Goal: Communication & Community: Answer question/provide support

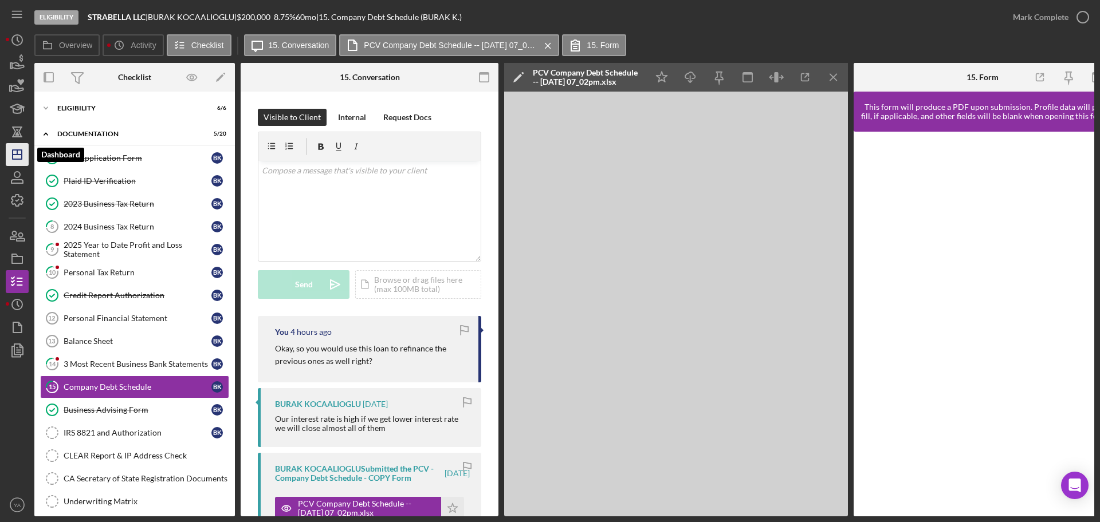
click at [13, 159] on polygon "button" at bounding box center [17, 154] width 9 height 9
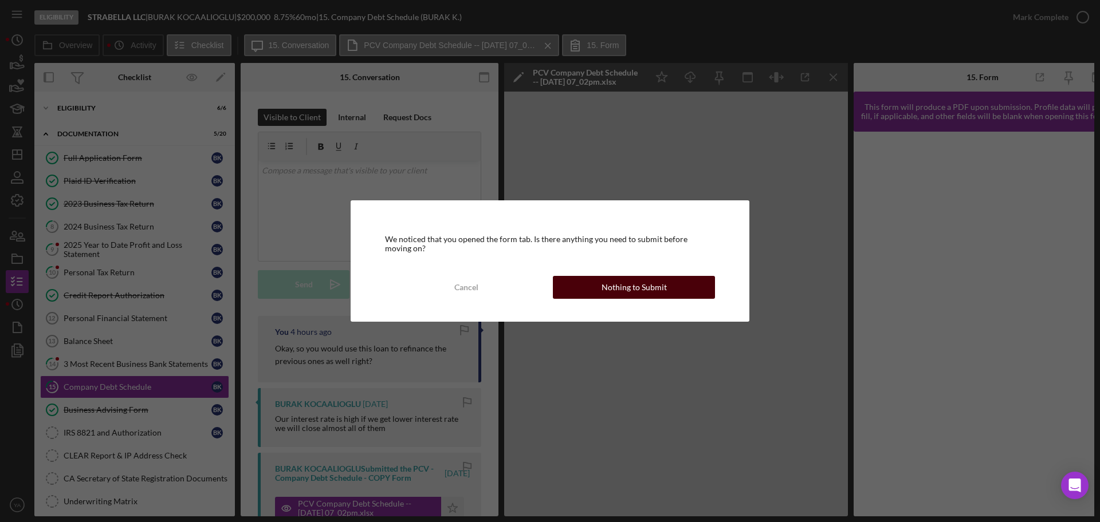
click at [625, 289] on div "Nothing to Submit" at bounding box center [633, 287] width 65 height 23
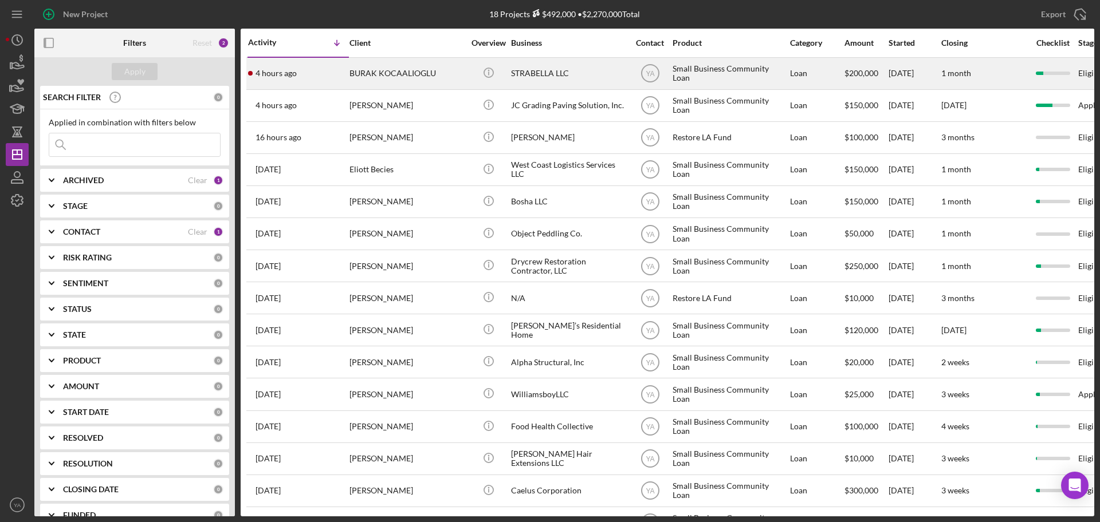
click at [591, 70] on div "STRABELLA LLC" at bounding box center [568, 73] width 115 height 30
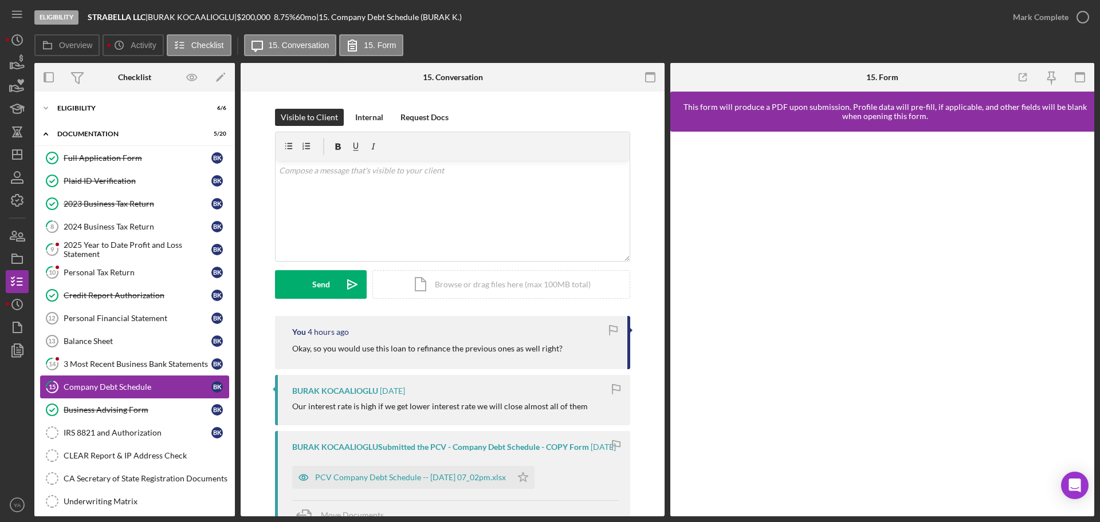
scroll to position [82, 0]
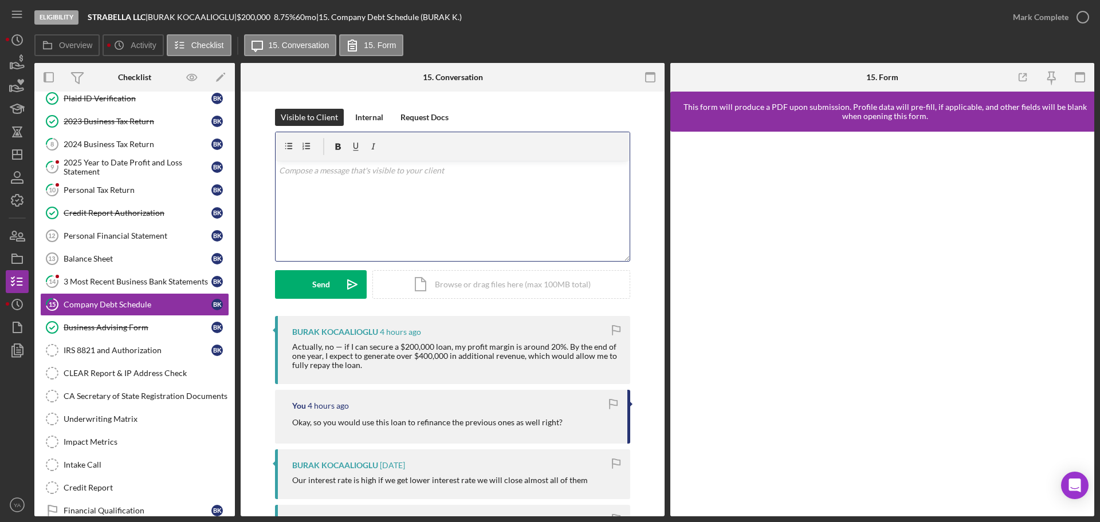
click at [444, 189] on div "v Color teal Color pink Remove color Add row above Add row below Add column bef…" at bounding box center [453, 211] width 354 height 100
click at [339, 286] on icon "Icon/icon-invite-send" at bounding box center [352, 284] width 29 height 29
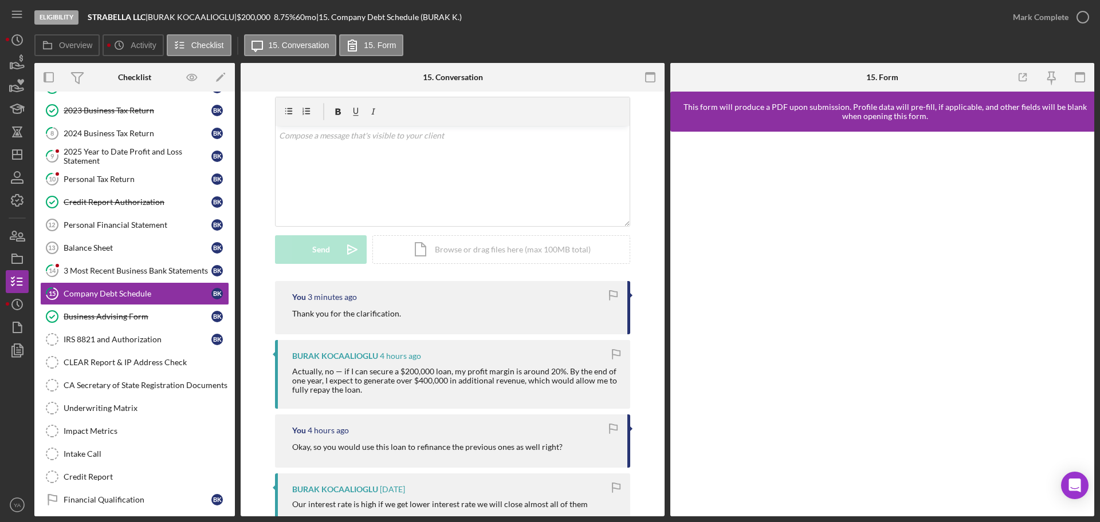
scroll to position [0, 0]
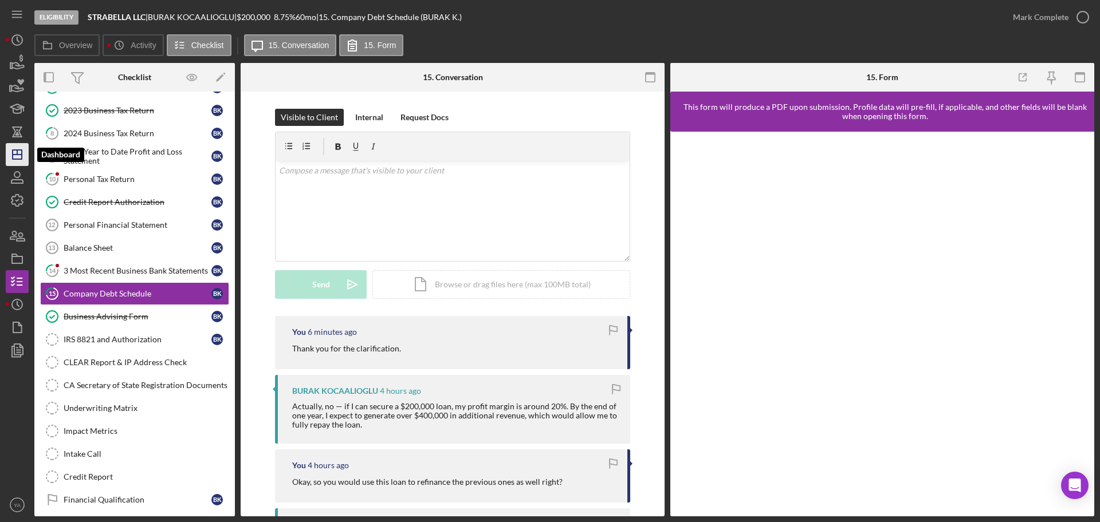
click at [13, 163] on icon "Icon/Dashboard" at bounding box center [17, 154] width 29 height 29
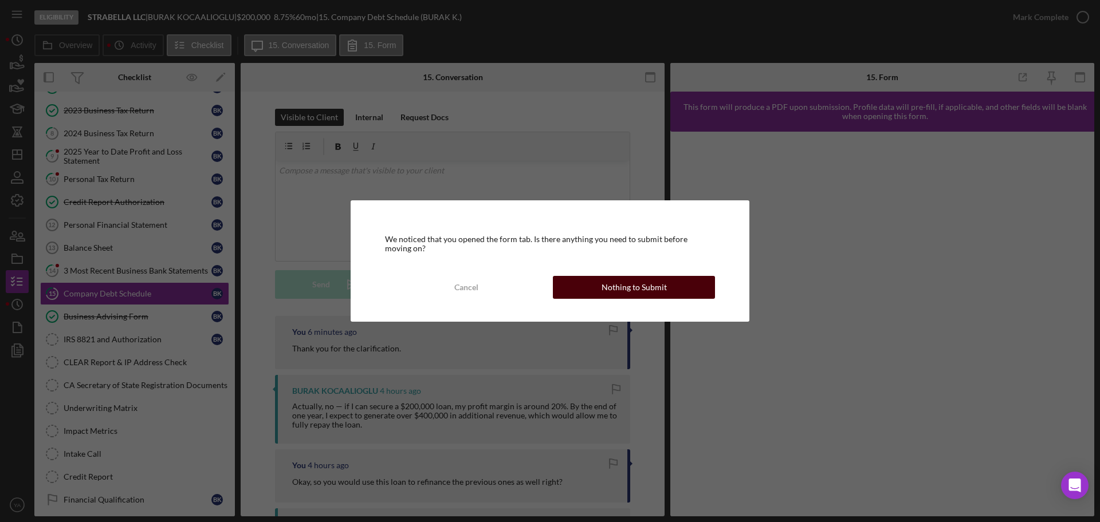
click at [641, 286] on div "Nothing to Submit" at bounding box center [633, 287] width 65 height 23
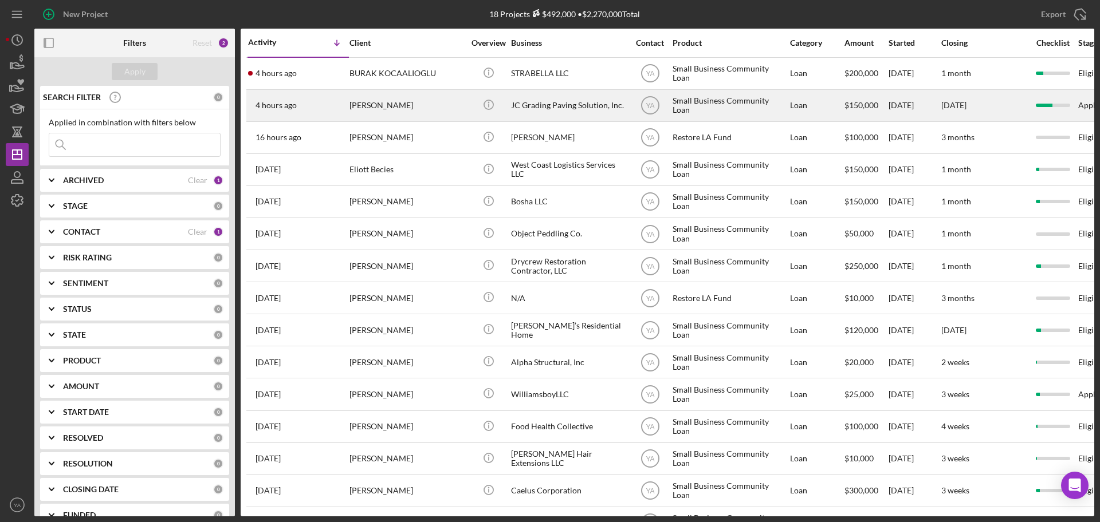
click at [572, 113] on div "JC Grading Paving Solution, Inc." at bounding box center [568, 105] width 115 height 30
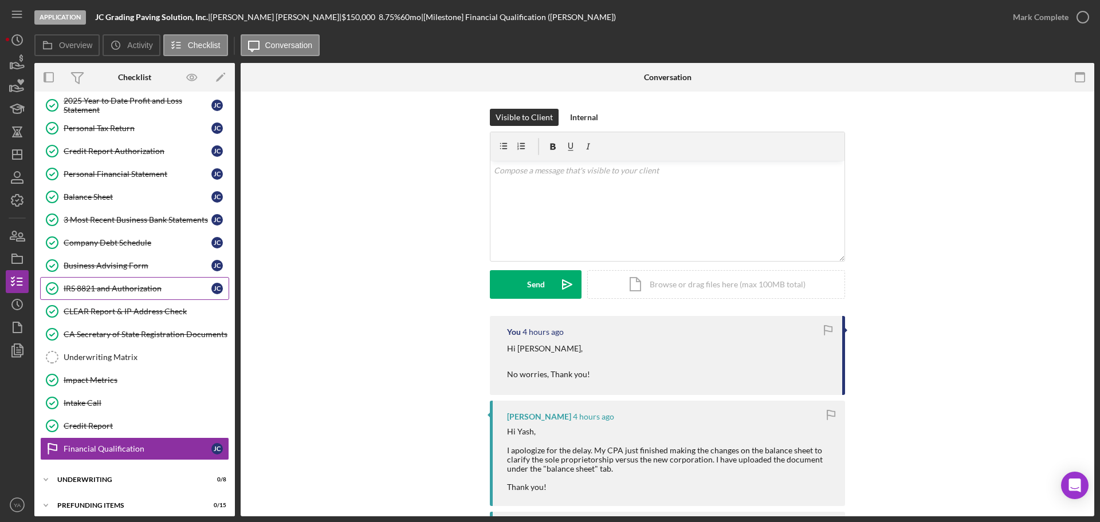
scroll to position [150, 0]
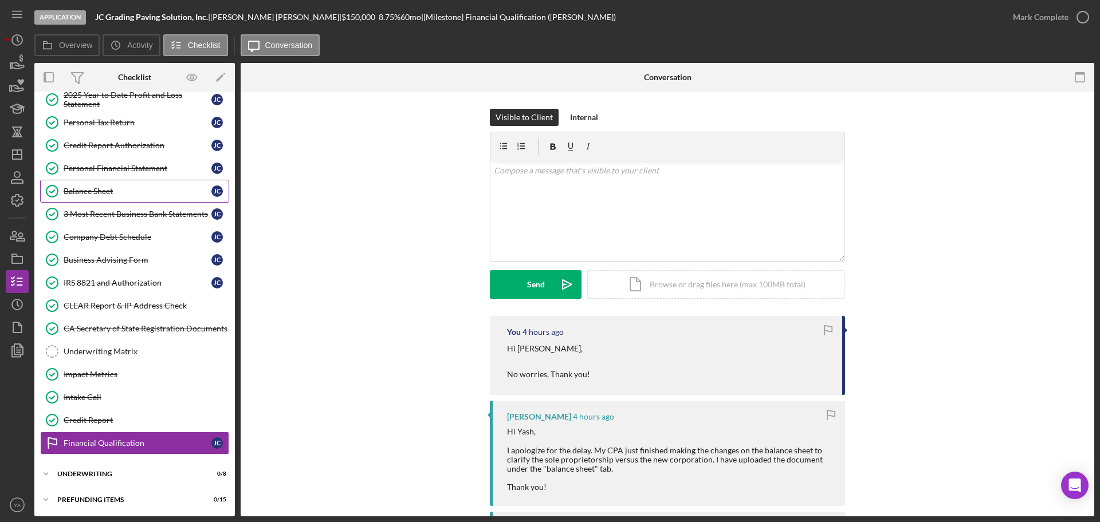
click at [124, 184] on link "Balance Sheet Balance Sheet [PERSON_NAME]" at bounding box center [134, 191] width 189 height 23
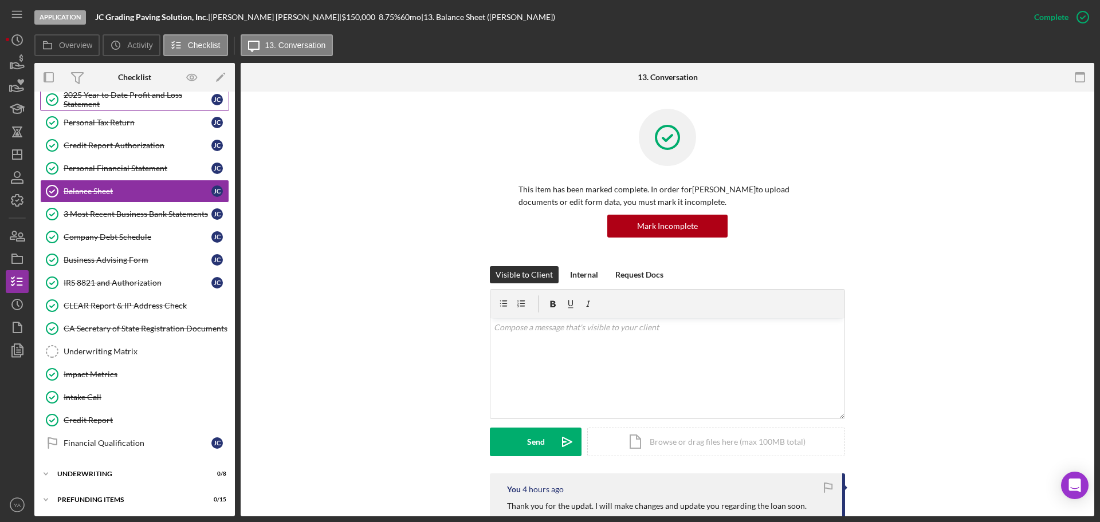
click at [143, 99] on div "2025 Year to Date Profit and Loss Statement" at bounding box center [138, 99] width 148 height 18
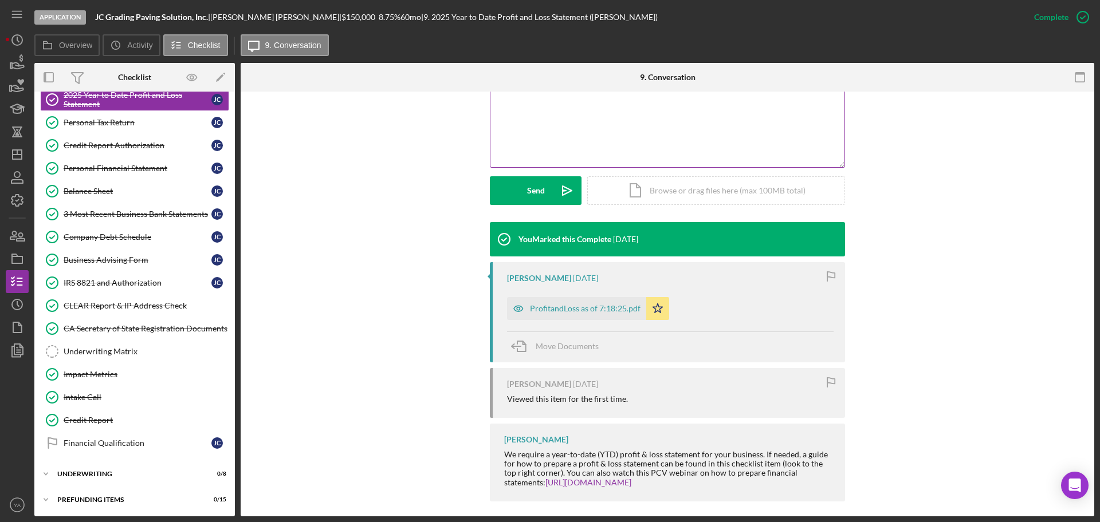
scroll to position [259, 0]
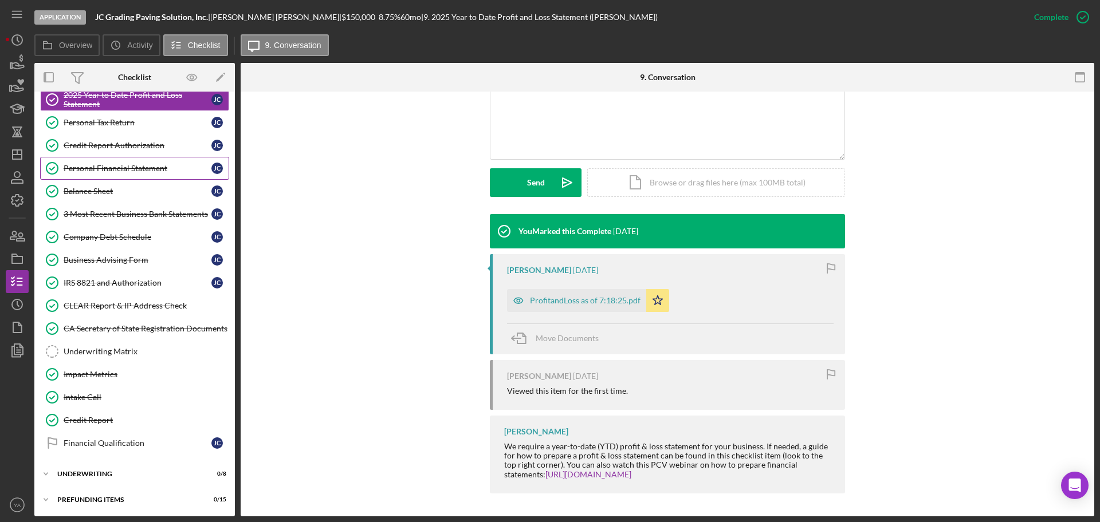
click at [139, 174] on link "Personal Financial Statement Personal Financial Statement [PERSON_NAME]" at bounding box center [134, 168] width 189 height 23
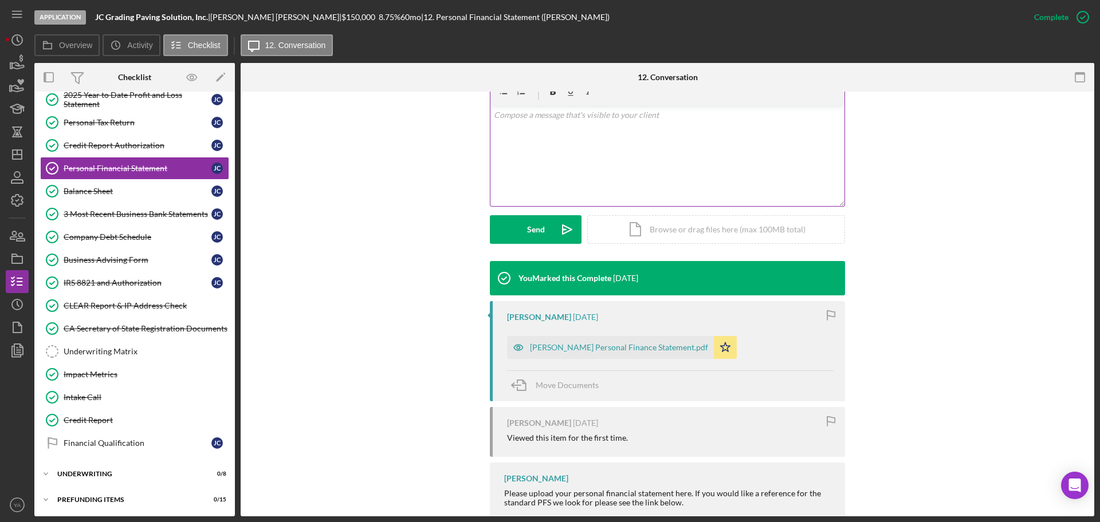
scroll to position [215, 0]
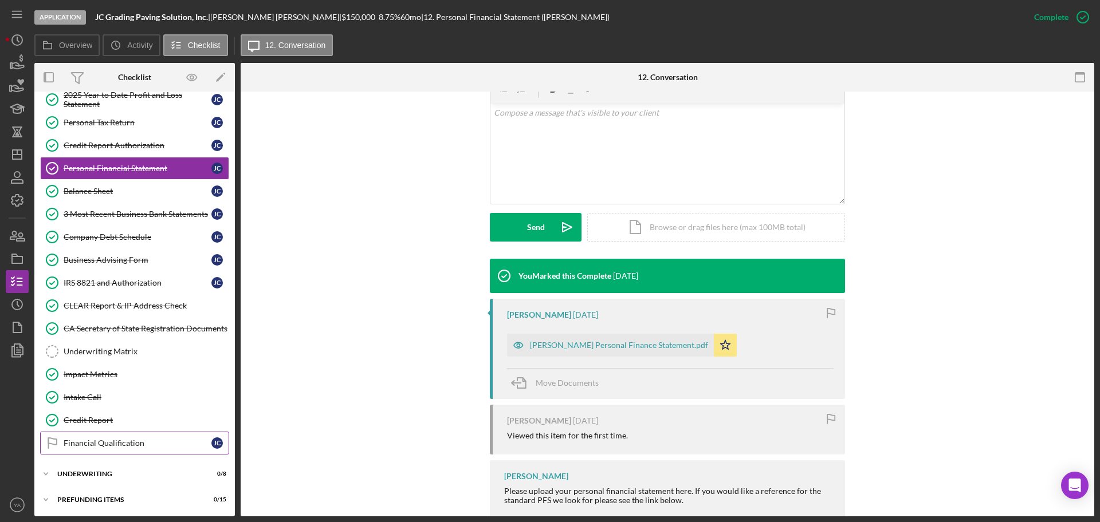
click at [140, 443] on div "Financial Qualification" at bounding box center [138, 443] width 148 height 9
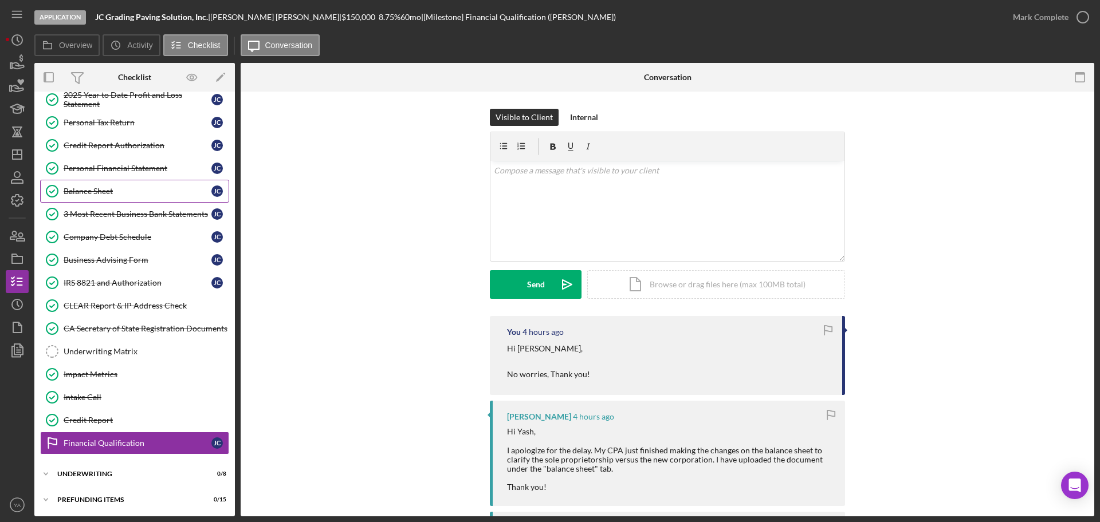
click at [143, 190] on div "Balance Sheet" at bounding box center [138, 191] width 148 height 9
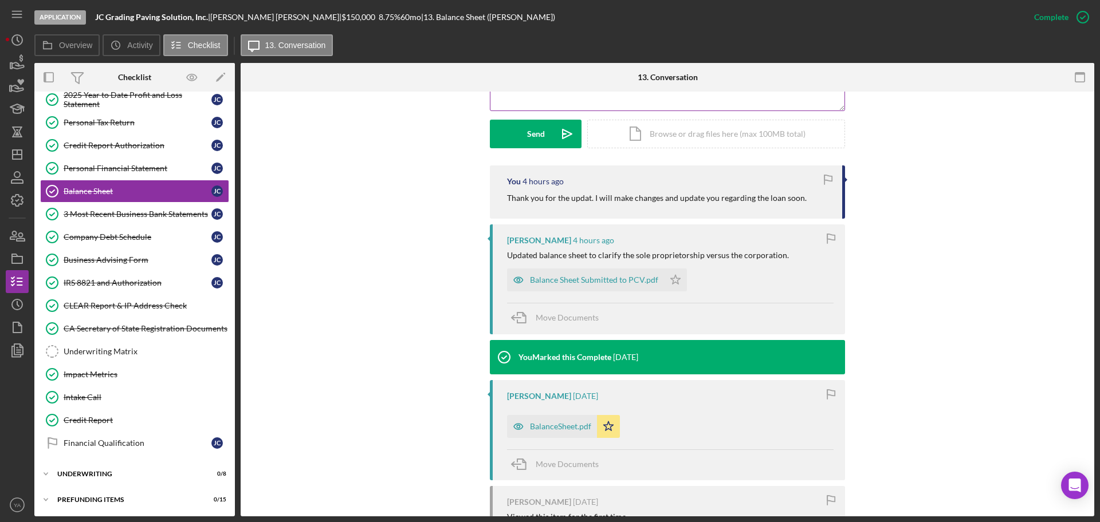
scroll to position [310, 0]
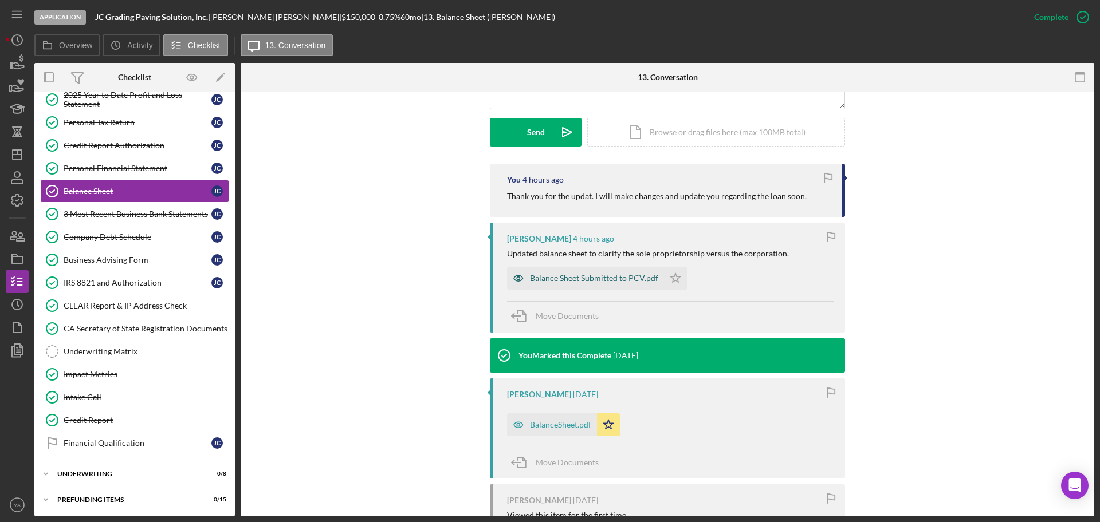
click at [608, 268] on div "Balance Sheet Submitted to PCV.pdf" at bounding box center [585, 278] width 157 height 23
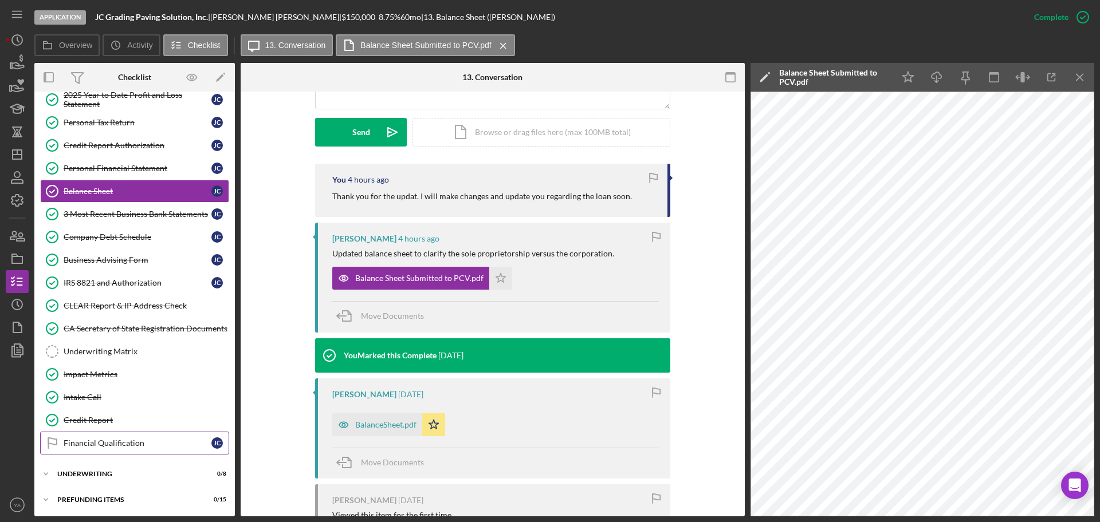
click at [139, 440] on div "Financial Qualification" at bounding box center [138, 443] width 148 height 9
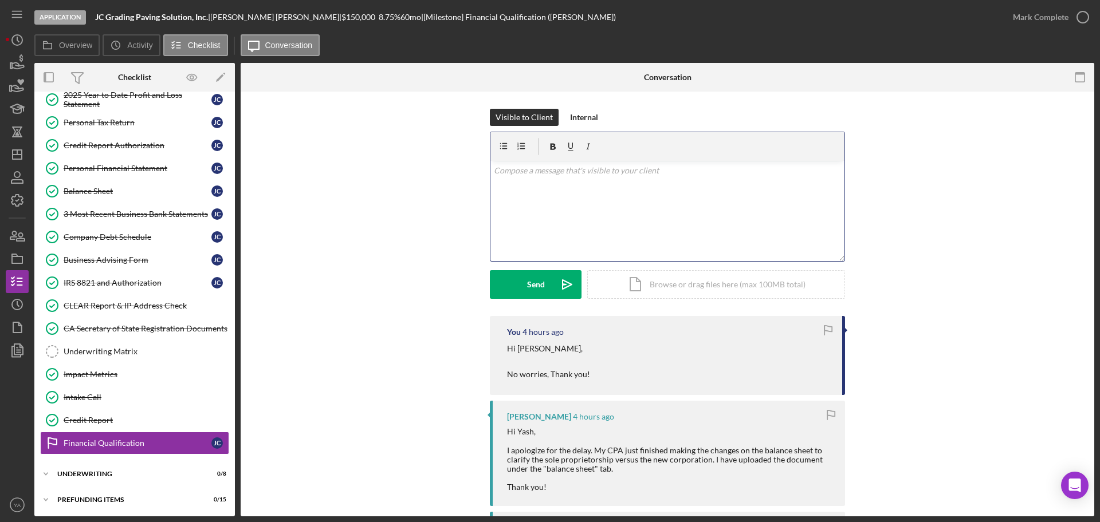
click at [587, 221] on div "v Color teal Color pink Remove color Add row above Add row below Add column bef…" at bounding box center [667, 211] width 354 height 100
click at [148, 108] on div "2025 Year to Date Profit and Loss Statement" at bounding box center [138, 99] width 148 height 18
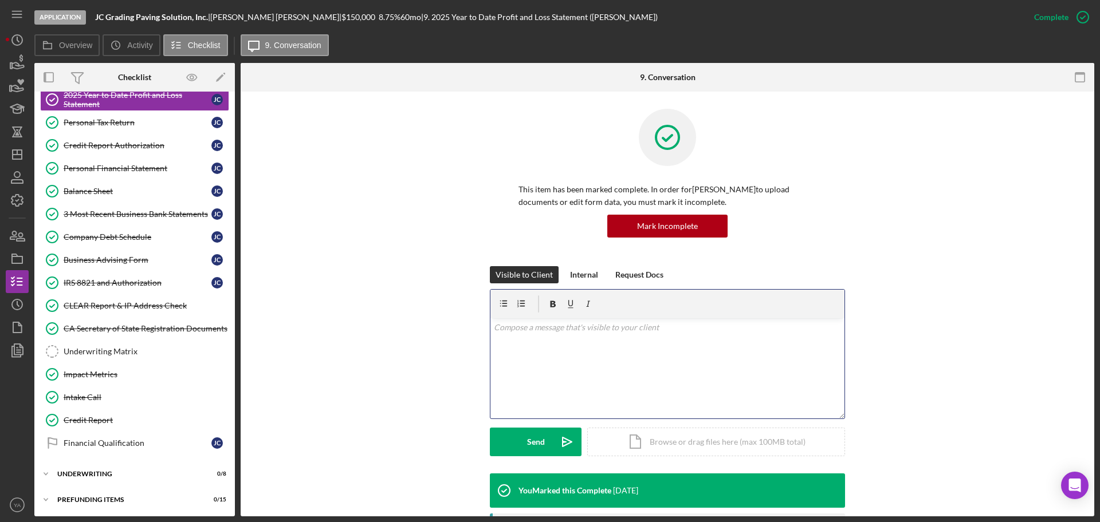
click at [539, 366] on div "v Color teal Color pink Remove color Add row above Add row below Add column bef…" at bounding box center [667, 368] width 354 height 100
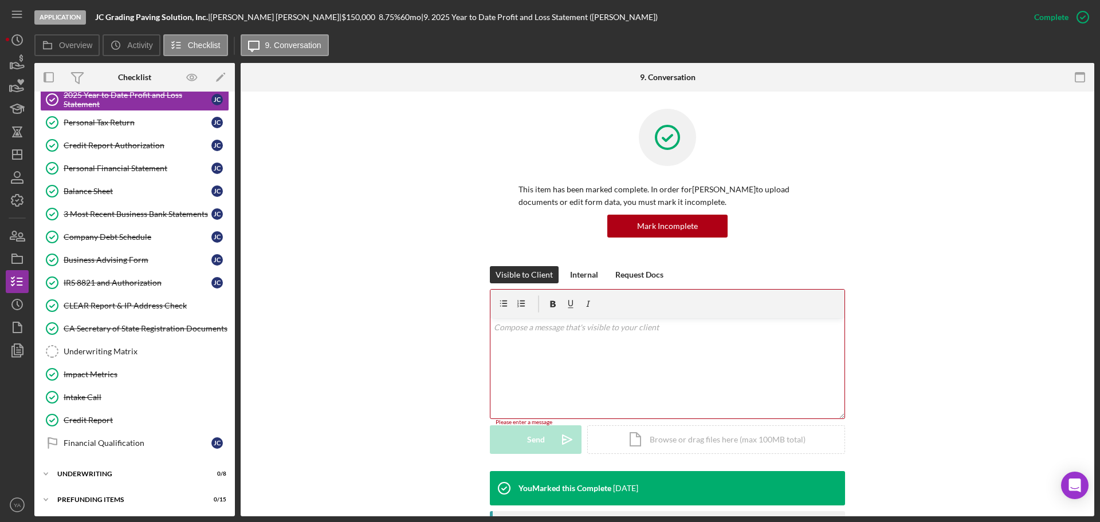
click at [598, 344] on div "v Color teal Color pink Remove color Add row above Add row below Add column bef…" at bounding box center [667, 368] width 354 height 100
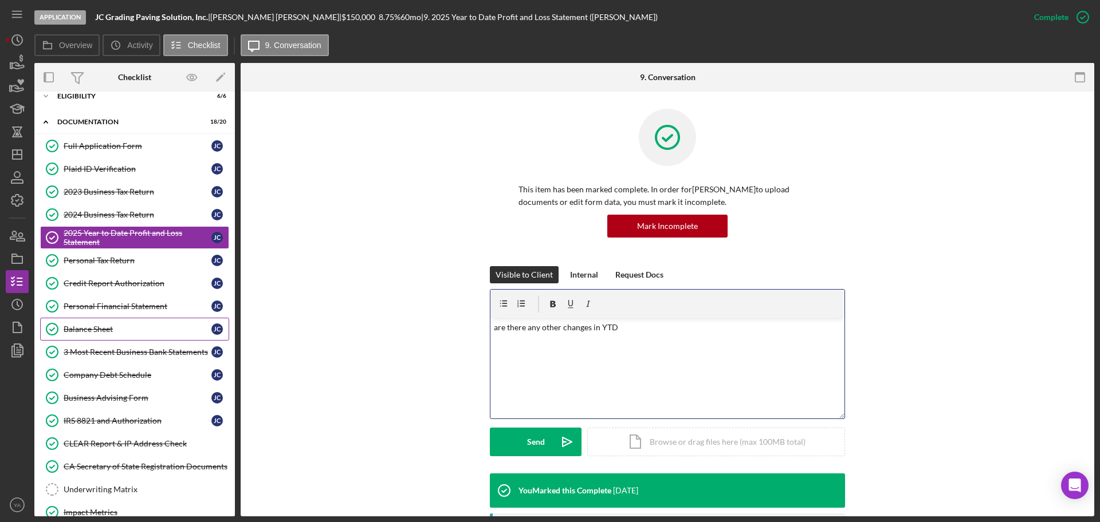
scroll to position [10, 0]
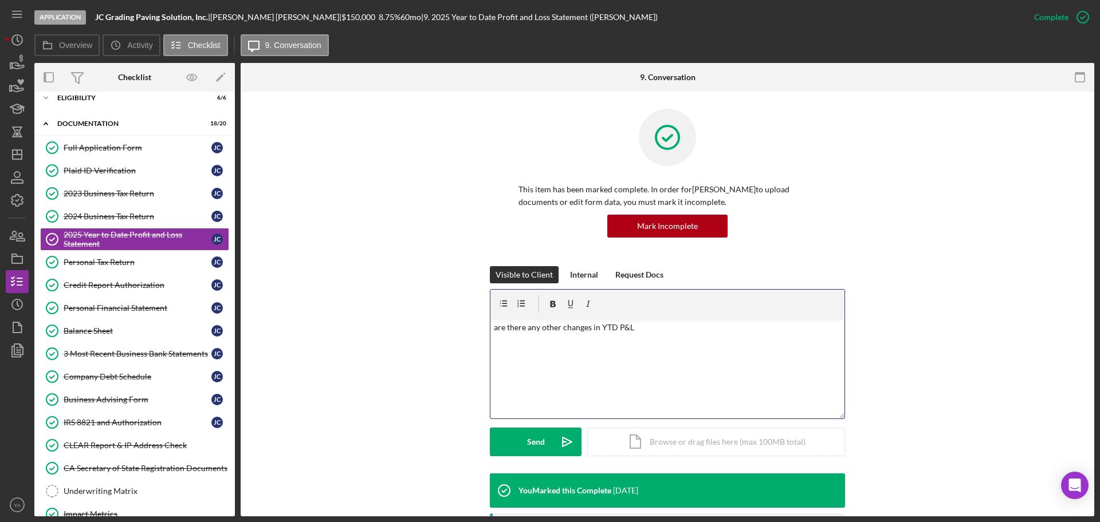
click at [494, 326] on p "are there any other changes in YTD P&L" at bounding box center [668, 327] width 348 height 13
click at [674, 328] on p "are there any other changes in YTD P&L" at bounding box center [668, 327] width 348 height 13
drag, startPoint x: 705, startPoint y: 324, endPoint x: 632, endPoint y: 330, distance: 73.6
click at [632, 330] on p "are there any other changes in YTD P&L? Like depreciation" at bounding box center [668, 327] width 348 height 13
click at [558, 436] on icon "Icon/icon-invite-send" at bounding box center [567, 442] width 29 height 29
